Goal: Go to known website: Access a specific website the user already knows

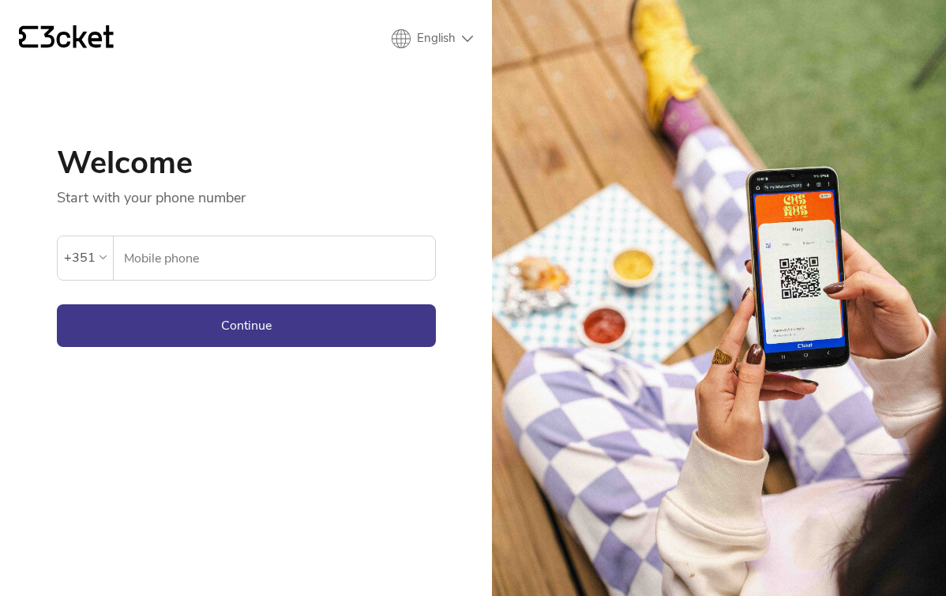
click at [153, 246] on input "Mobile phone" at bounding box center [279, 257] width 312 height 43
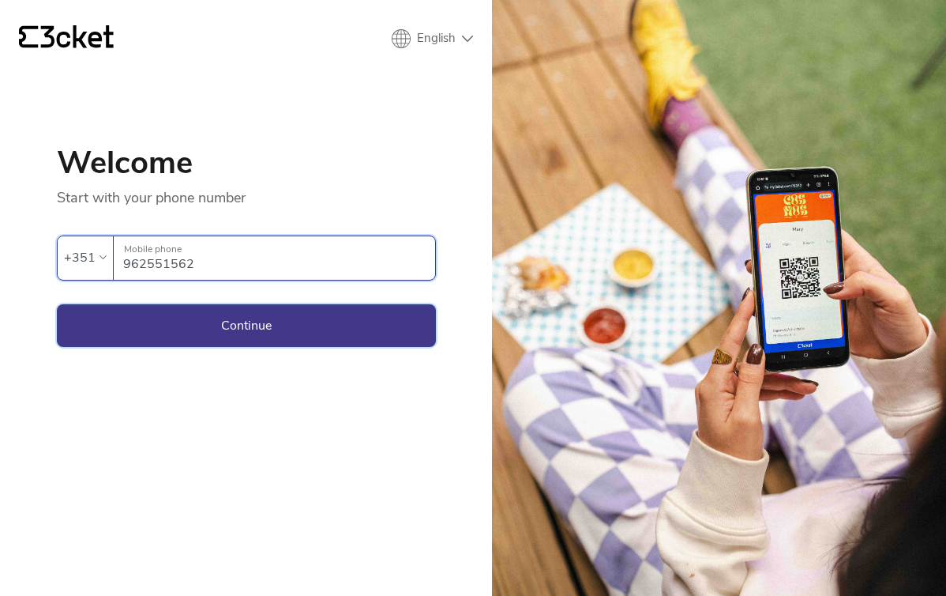
type input "962551562"
click at [241, 330] on button "Continue" at bounding box center [246, 325] width 379 height 43
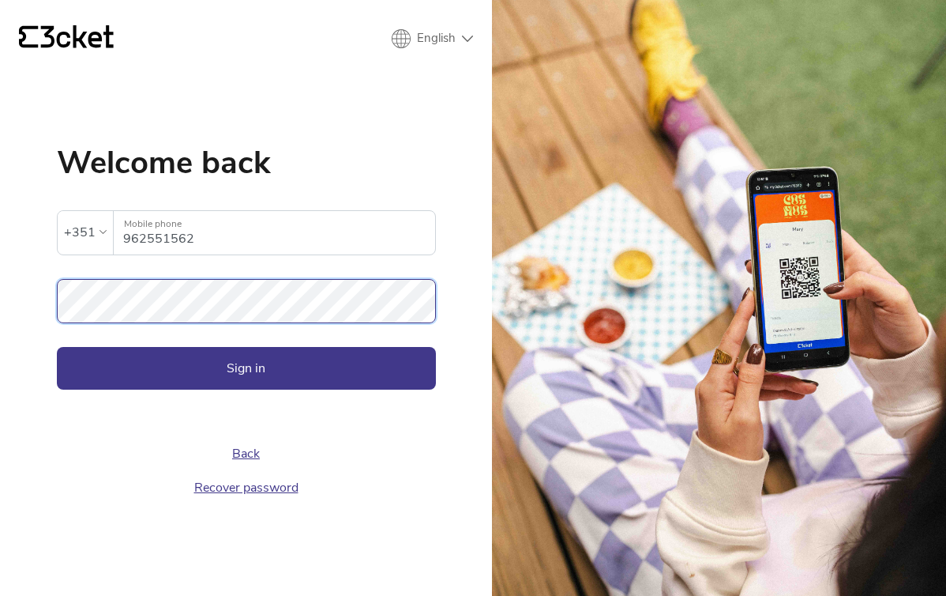
click at [57, 347] on button "Sign in" at bounding box center [246, 368] width 379 height 43
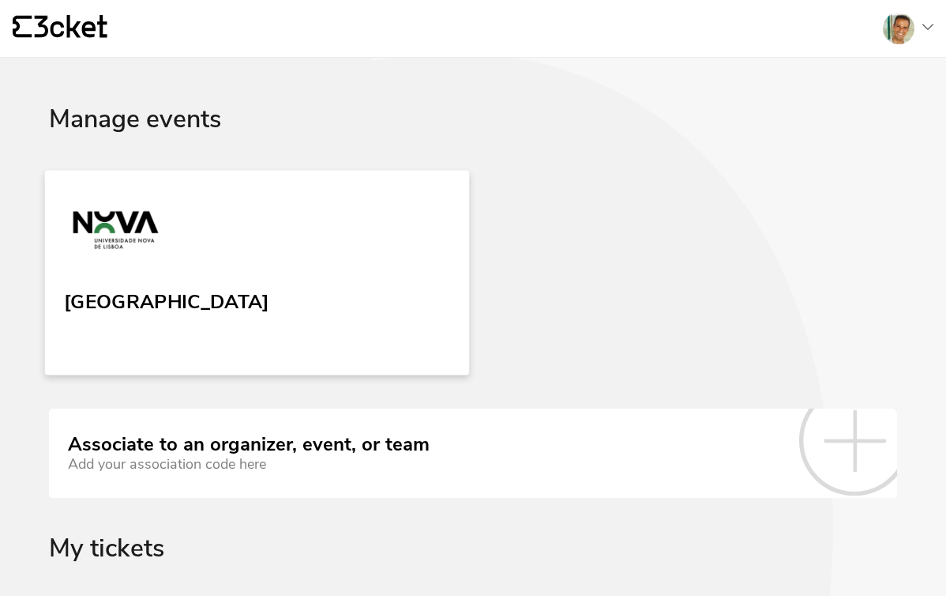
click at [282, 257] on link "Universidade Nova de Lisboa" at bounding box center [257, 272] width 425 height 205
